Goal: Task Accomplishment & Management: Manage account settings

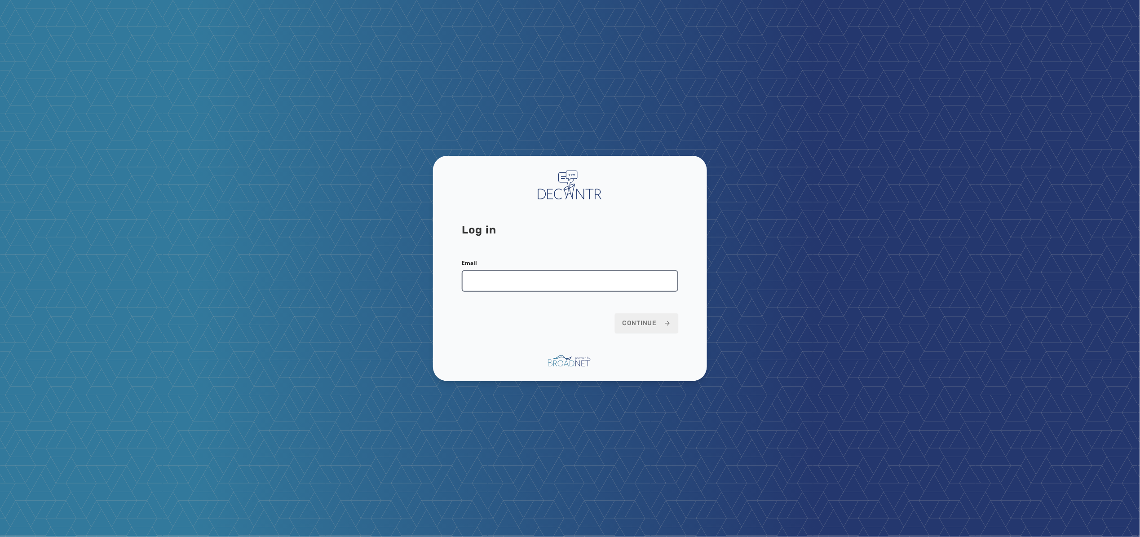
click at [536, 281] on input "Email" at bounding box center [570, 281] width 217 height 22
type input "**********"
click at [660, 326] on span "Continue" at bounding box center [646, 323] width 49 height 9
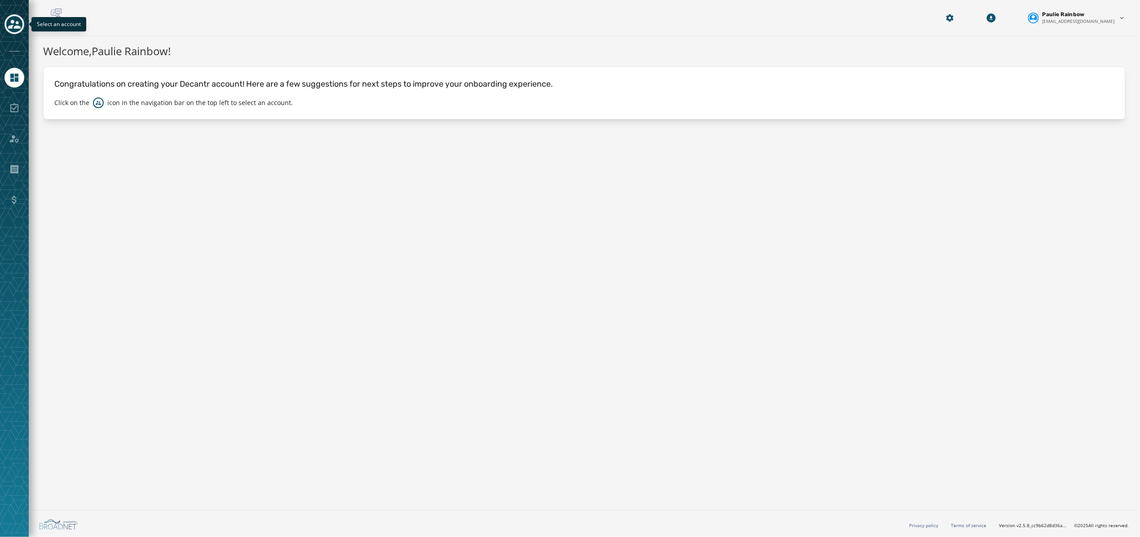
click at [15, 19] on icon "Toggle account select drawer" at bounding box center [14, 24] width 13 height 13
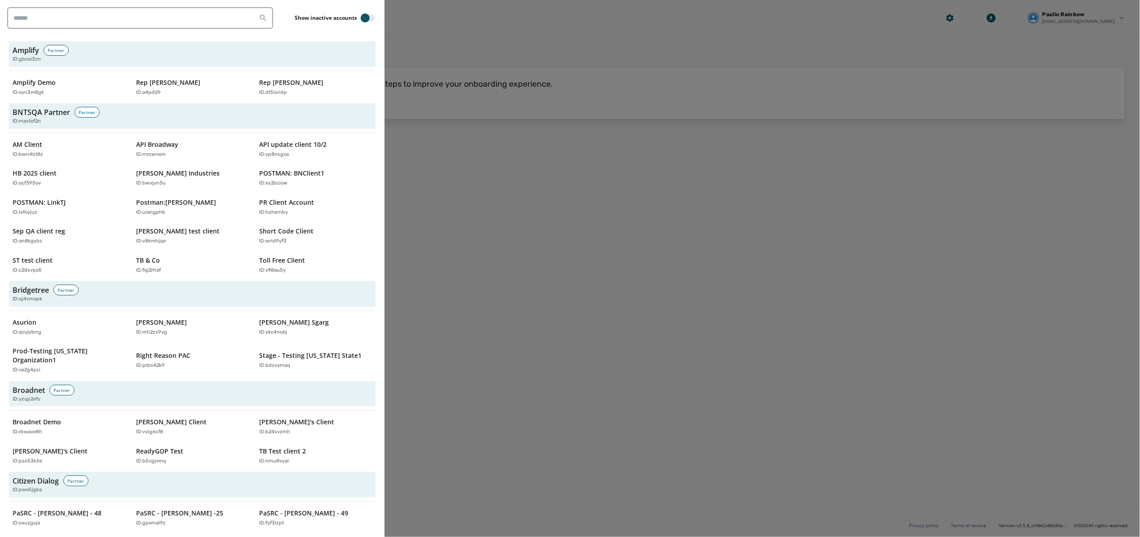
click at [1095, 7] on div at bounding box center [570, 268] width 1140 height 537
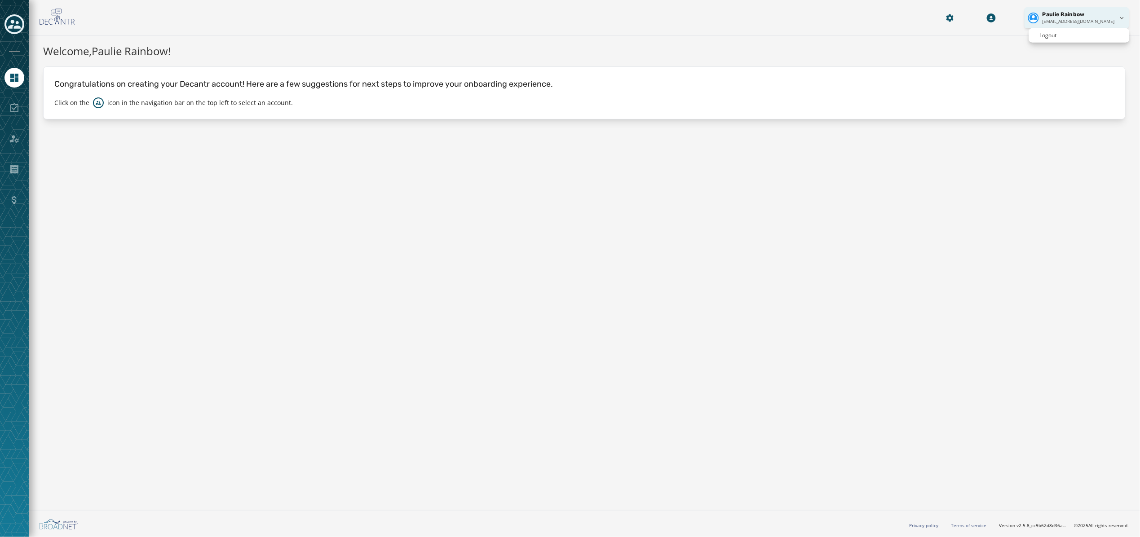
click at [1091, 13] on html "Skip To Main Content Paulie Rainbow [EMAIL_ADDRESS][DOMAIN_NAME] Welcome, Pauli…" at bounding box center [570, 268] width 1140 height 537
click at [1059, 36] on div "Logout" at bounding box center [1079, 35] width 101 height 14
